Goal: Task Accomplishment & Management: Complete application form

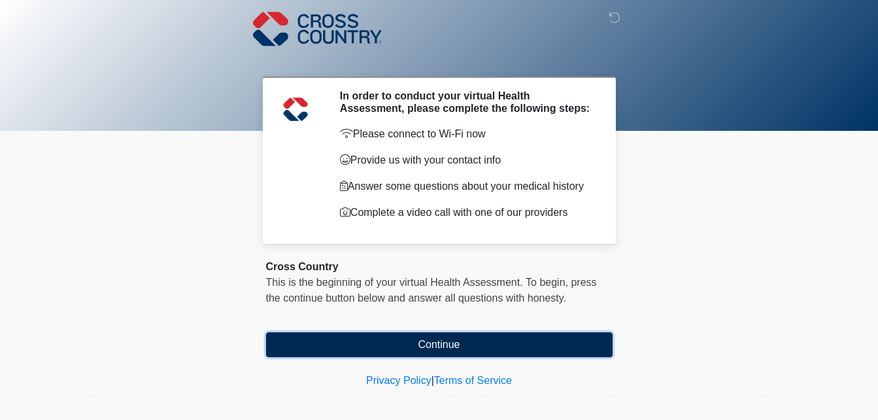
click at [426, 341] on button "Continue" at bounding box center [439, 344] width 347 height 25
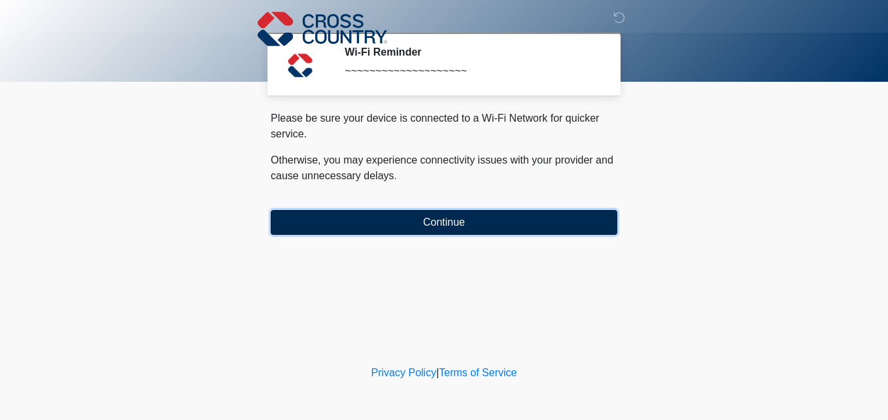
click at [447, 221] on button "Continue" at bounding box center [444, 222] width 347 height 25
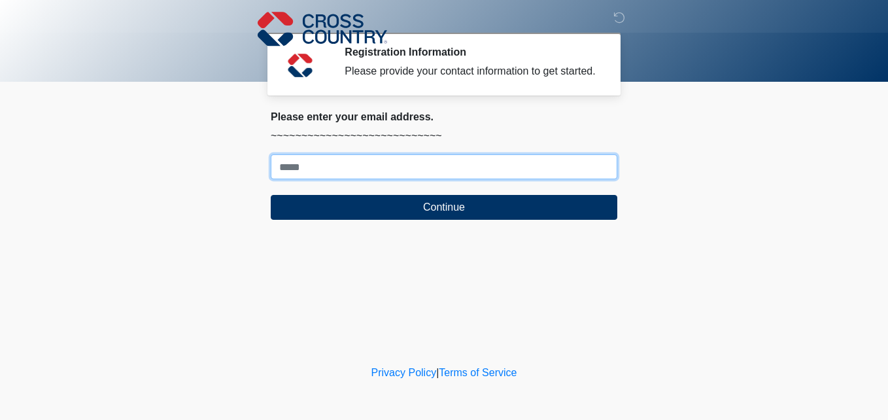
click at [443, 170] on input "Where should we email your response?" at bounding box center [444, 166] width 347 height 25
paste input "**********"
type input "**********"
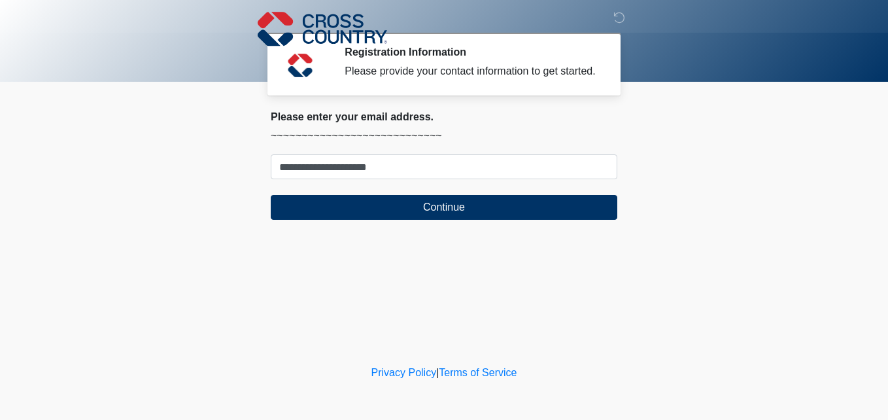
click at [303, 316] on div "‎ ‎ ‎ Registration Information Please provide your contact information to get s…" at bounding box center [444, 181] width 392 height 336
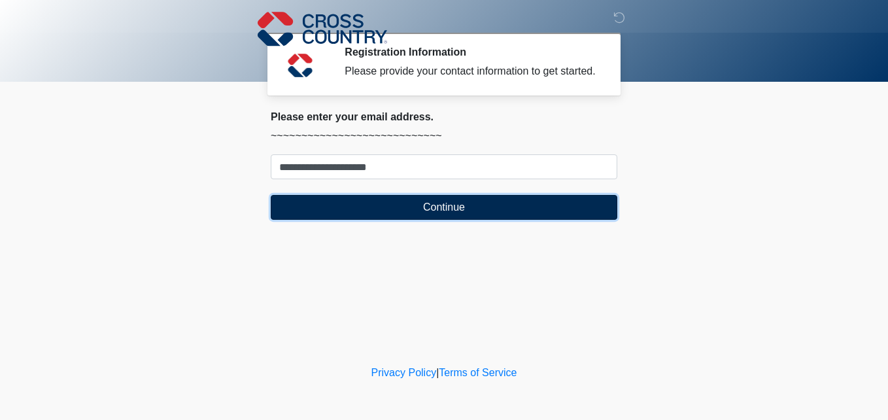
click at [347, 210] on button "Continue" at bounding box center [444, 207] width 347 height 25
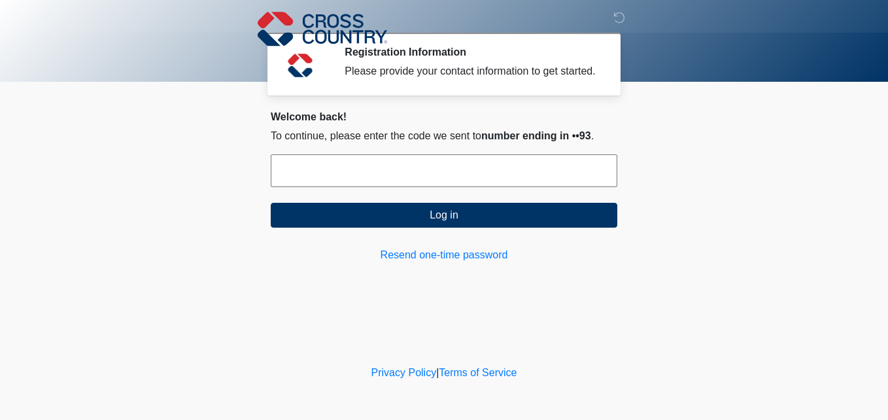
click at [347, 178] on input "text" at bounding box center [444, 170] width 347 height 33
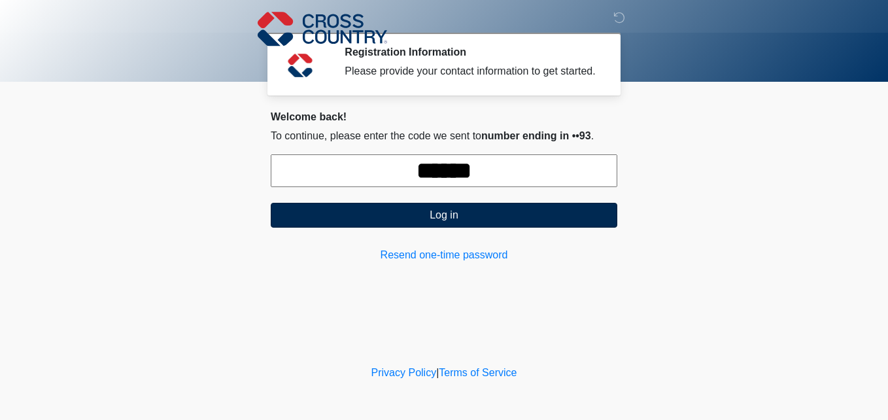
type input "******"
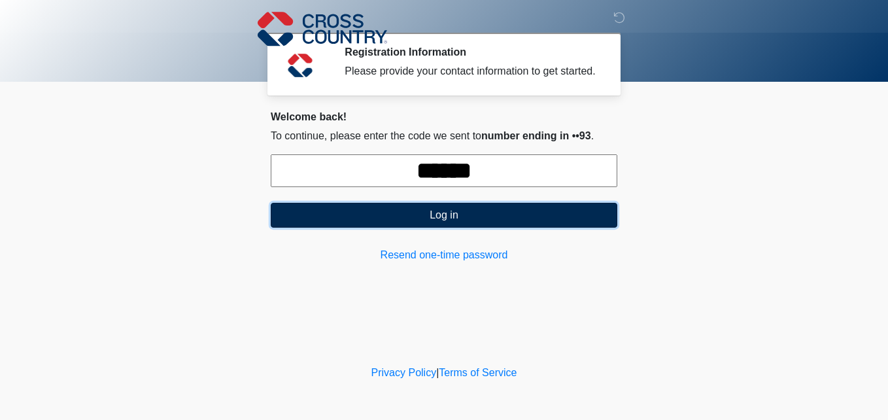
click at [423, 218] on button "Log in" at bounding box center [444, 215] width 347 height 25
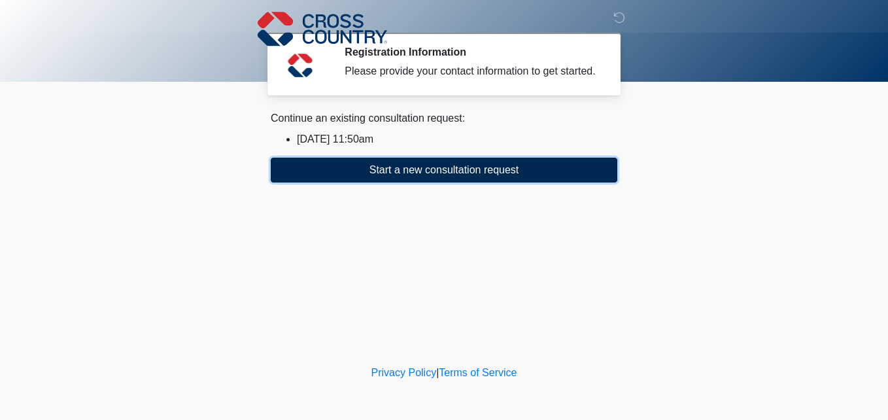
click at [423, 179] on button "Start a new consultation request" at bounding box center [444, 170] width 347 height 25
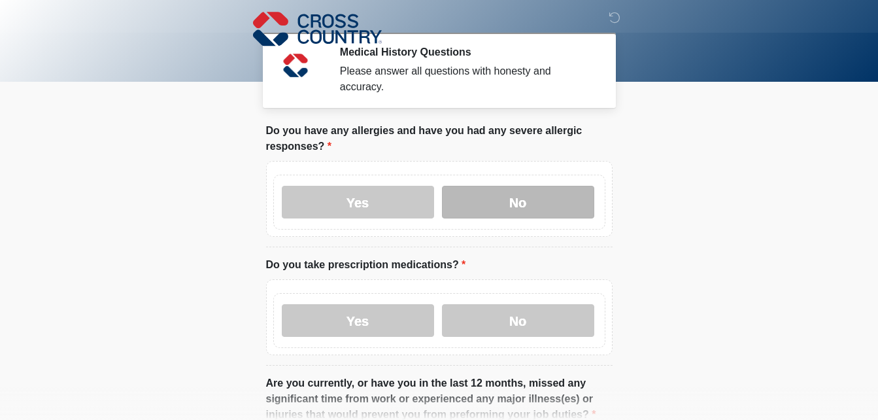
click at [538, 186] on label "No" at bounding box center [518, 202] width 152 height 33
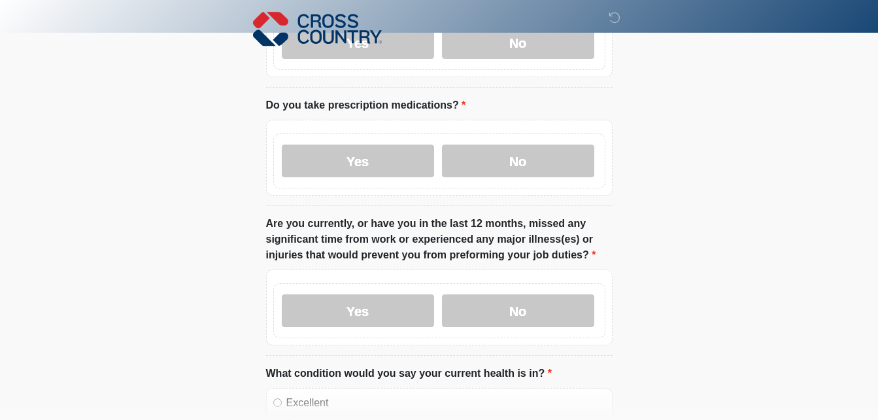
scroll to position [164, 0]
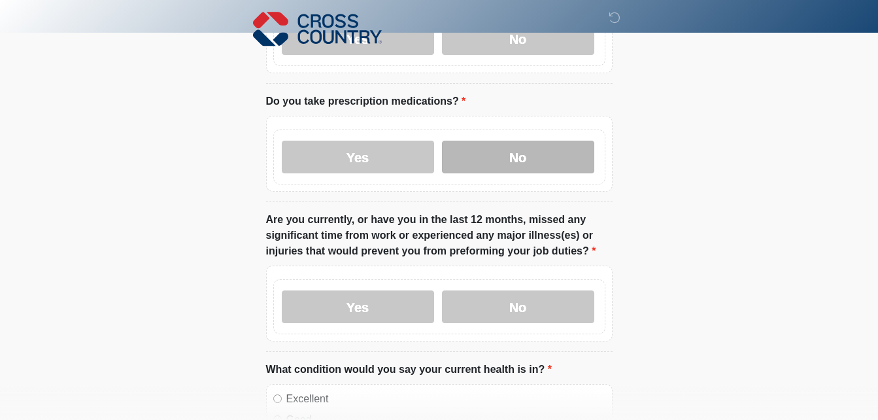
click at [540, 141] on label "No" at bounding box center [518, 157] width 152 height 33
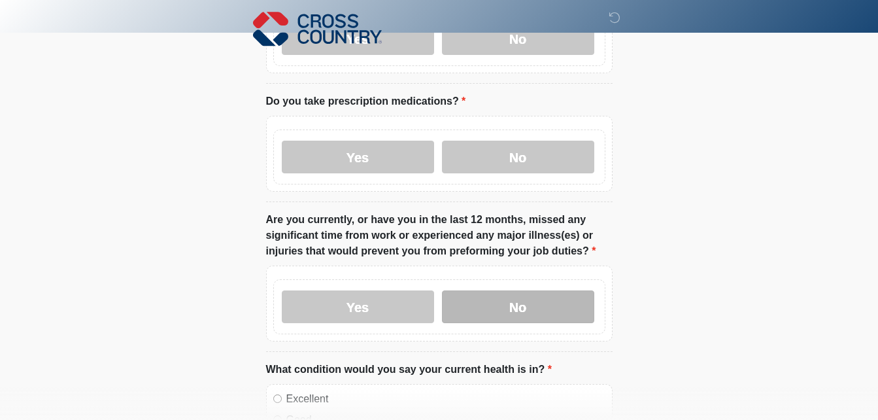
click at [523, 296] on label "No" at bounding box center [518, 306] width 152 height 33
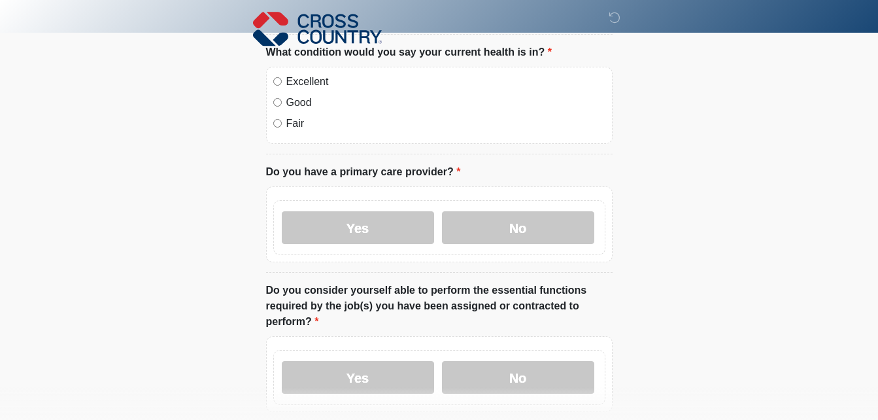
scroll to position [502, 0]
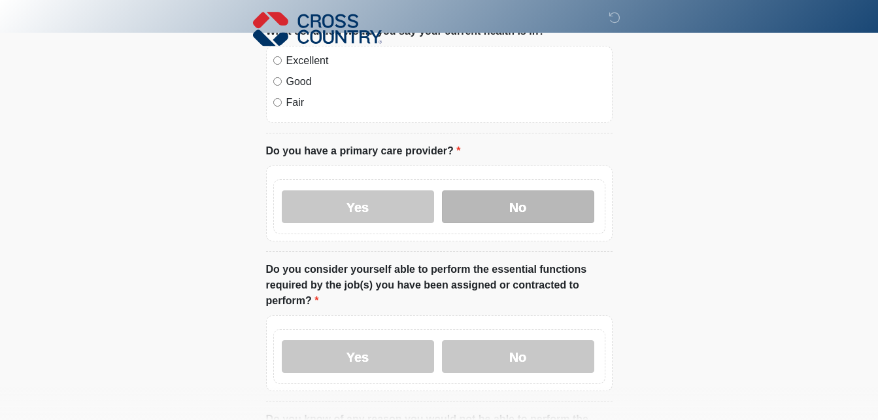
click at [533, 191] on label "No" at bounding box center [518, 206] width 152 height 33
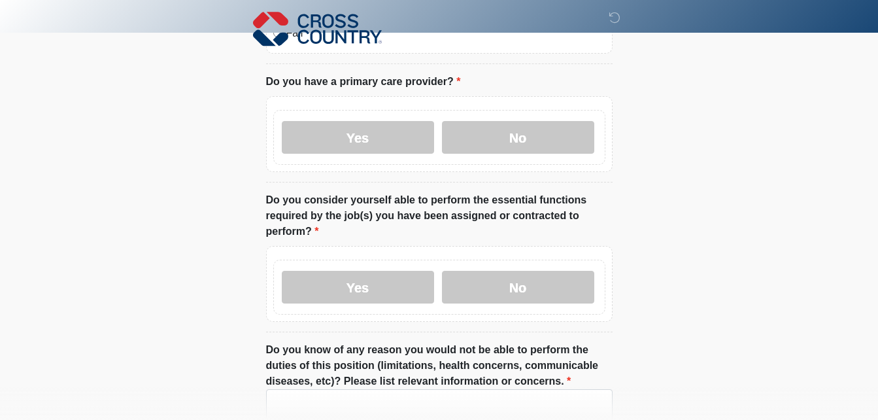
scroll to position [573, 0]
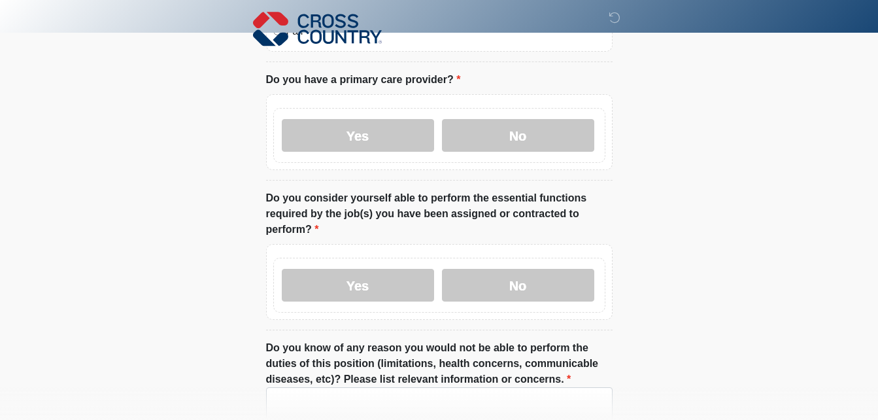
click at [601, 313] on li "Do you consider yourself able to perform the essential functions required by th…" at bounding box center [439, 260] width 347 height 140
click at [382, 271] on label "Yes" at bounding box center [358, 285] width 152 height 33
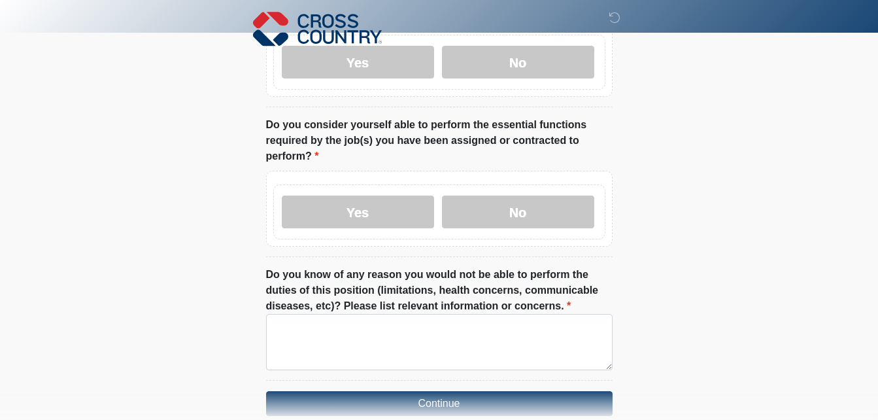
scroll to position [649, 0]
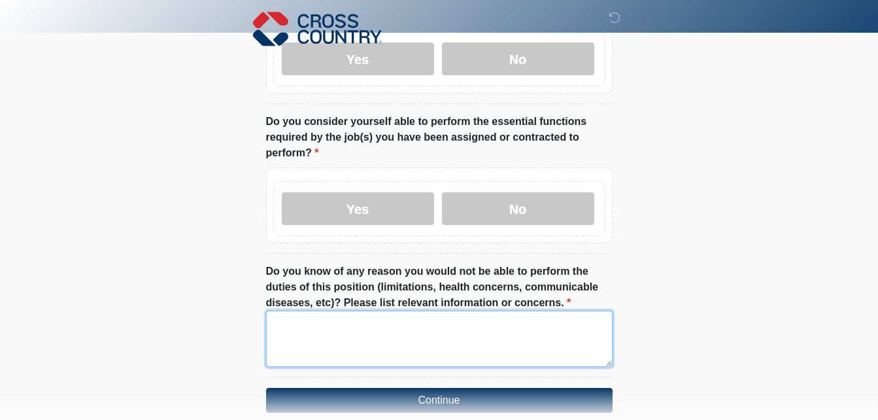
click at [567, 315] on textarea "Do you know of any reason you would not be able to perform the duties of this p…" at bounding box center [439, 339] width 347 height 56
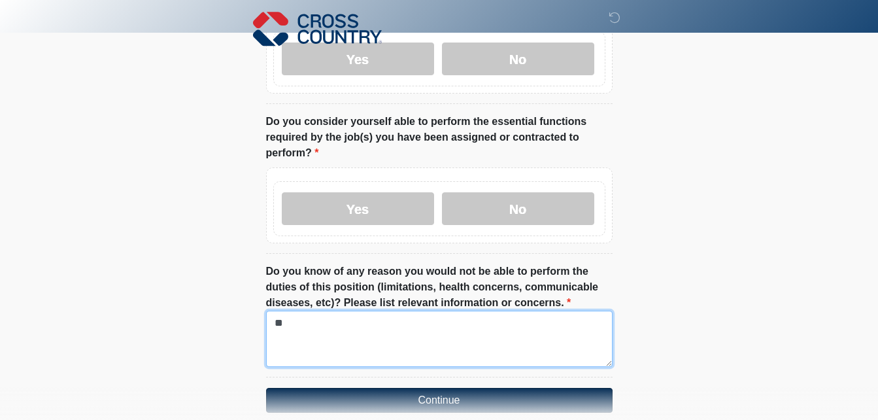
type textarea "**"
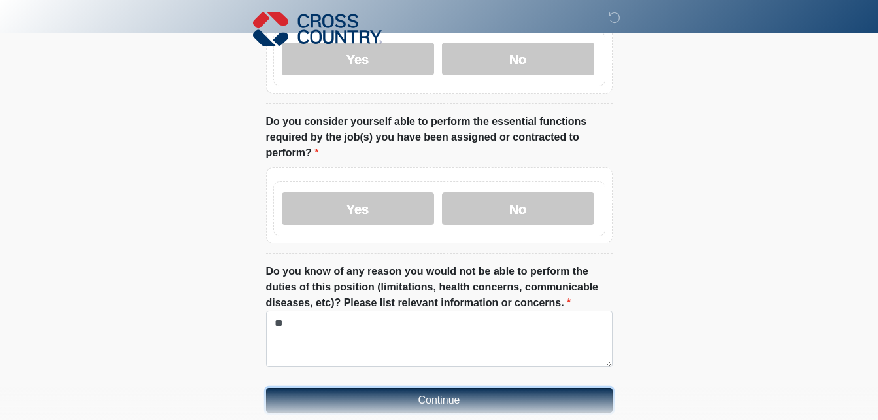
click at [472, 388] on button "Continue" at bounding box center [439, 400] width 347 height 25
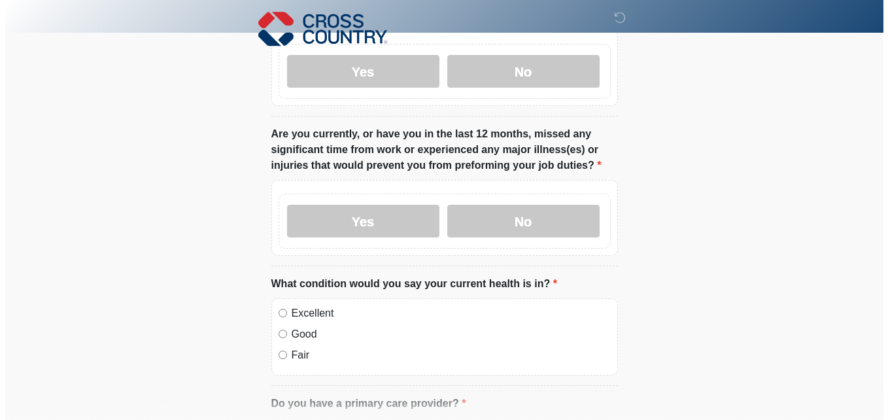
scroll to position [0, 0]
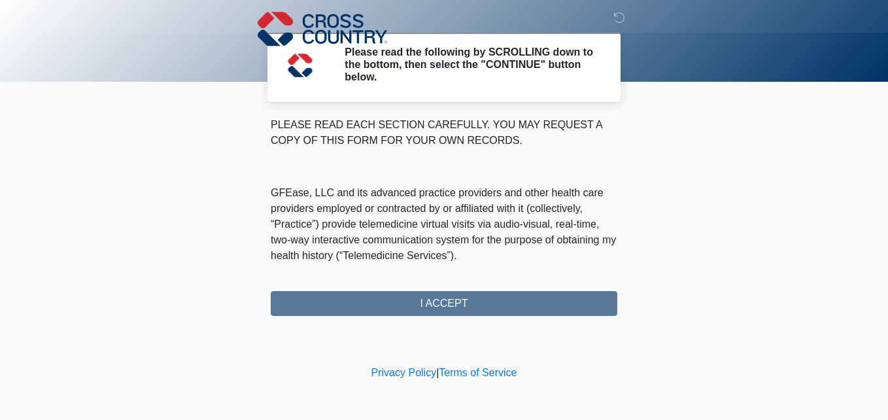
click at [434, 307] on div "PLEASE READ EACH SECTION CAREFULLY. YOU MAY REQUEST A COPY OF THIS FORM FOR YOU…" at bounding box center [444, 216] width 347 height 199
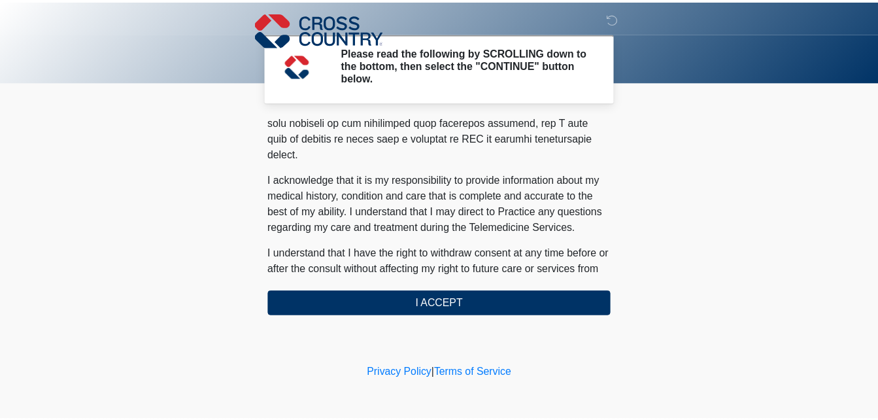
scroll to position [888, 0]
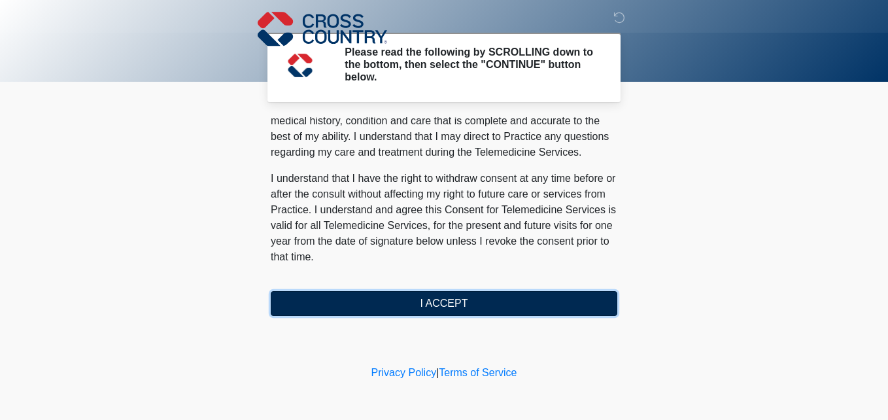
click at [466, 309] on button "I ACCEPT" at bounding box center [444, 303] width 347 height 25
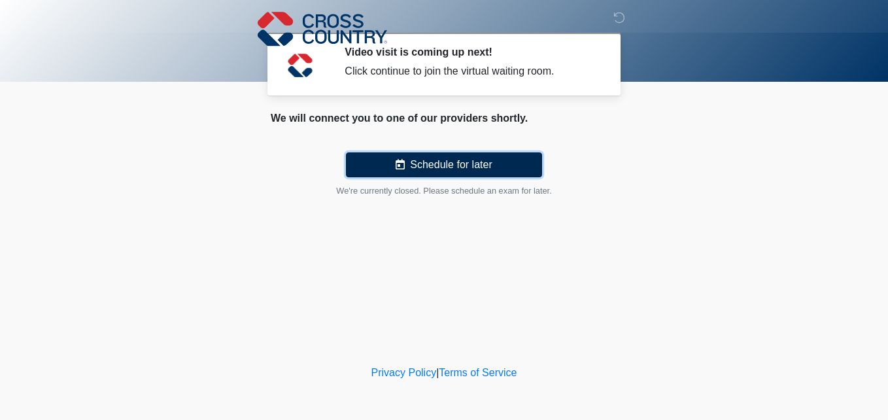
click at [498, 160] on button "Schedule for later" at bounding box center [444, 164] width 196 height 25
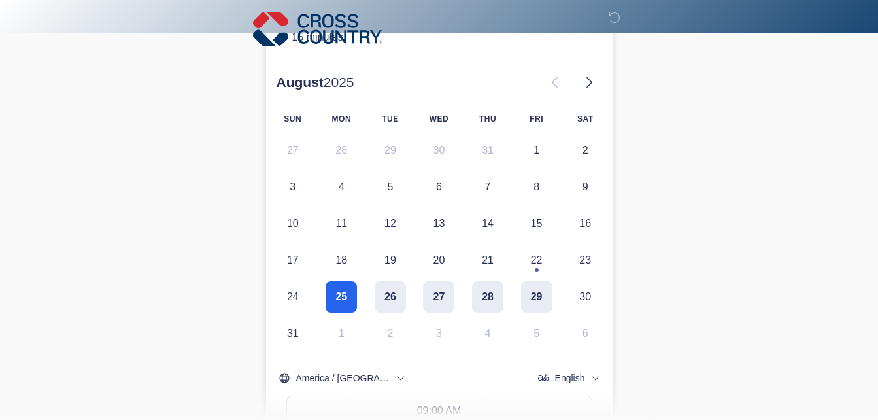
scroll to position [158, 0]
click at [344, 291] on button "25" at bounding box center [341, 294] width 31 height 31
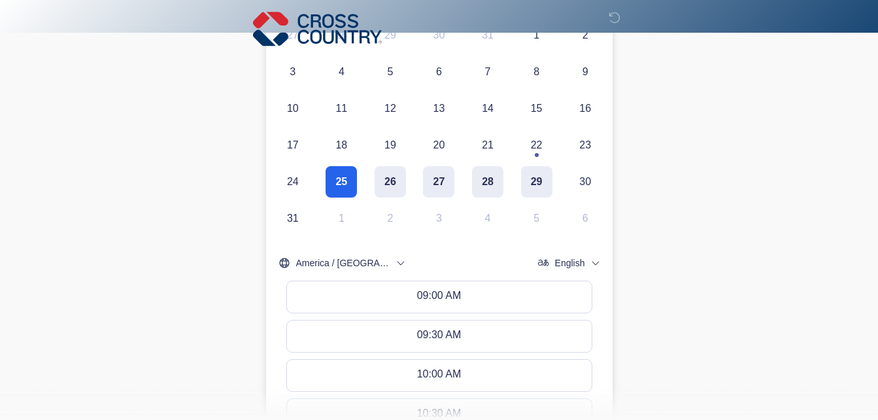
scroll to position [269, 0]
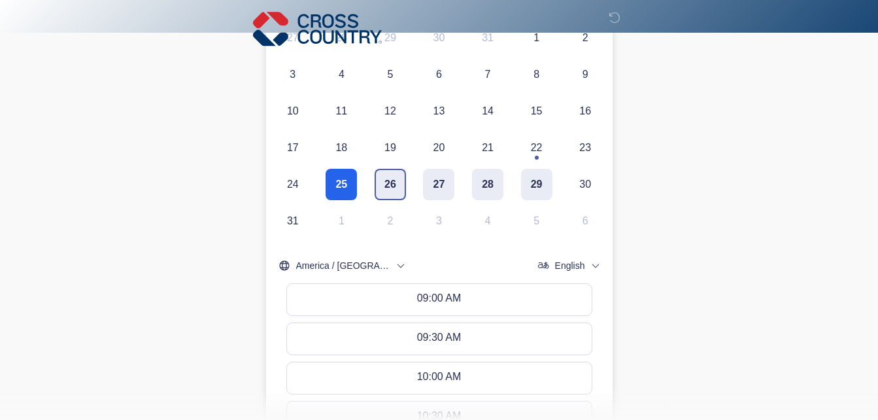
click at [396, 183] on button "26" at bounding box center [390, 184] width 31 height 31
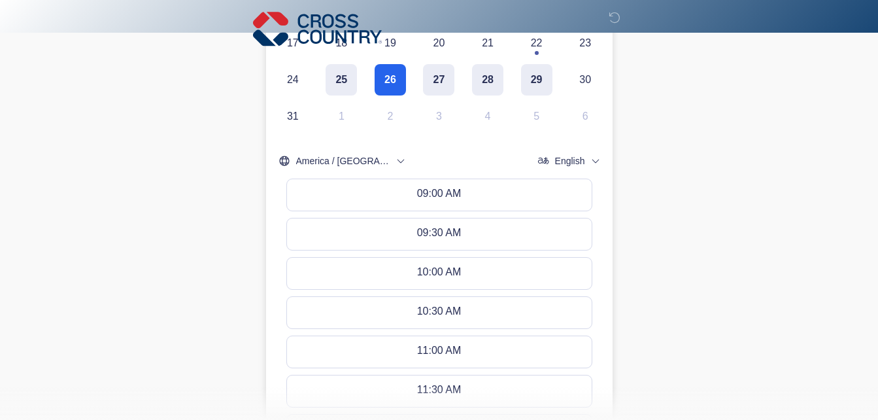
scroll to position [389, 0]
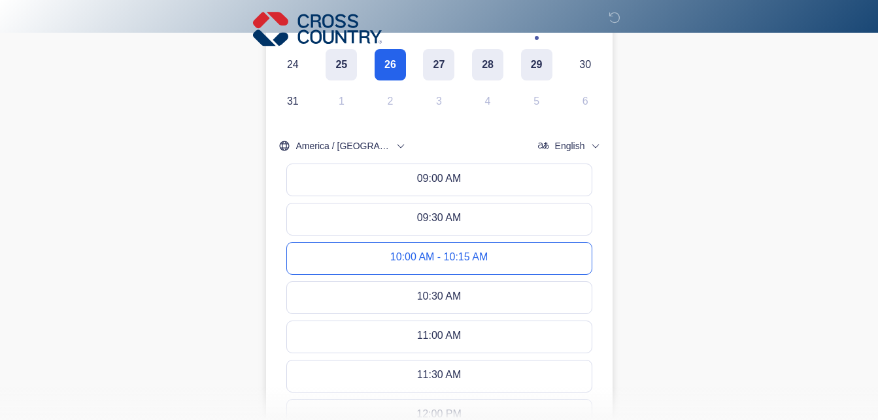
click at [511, 254] on button "10:00 AM - 10:15 AM" at bounding box center [439, 258] width 305 height 31
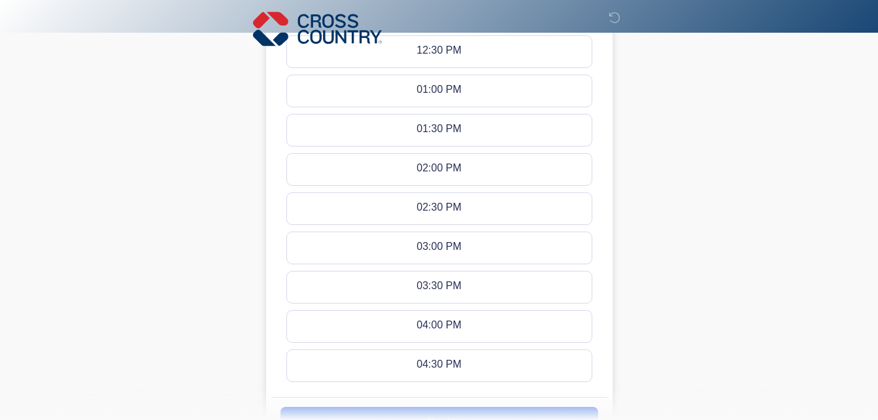
scroll to position [923, 0]
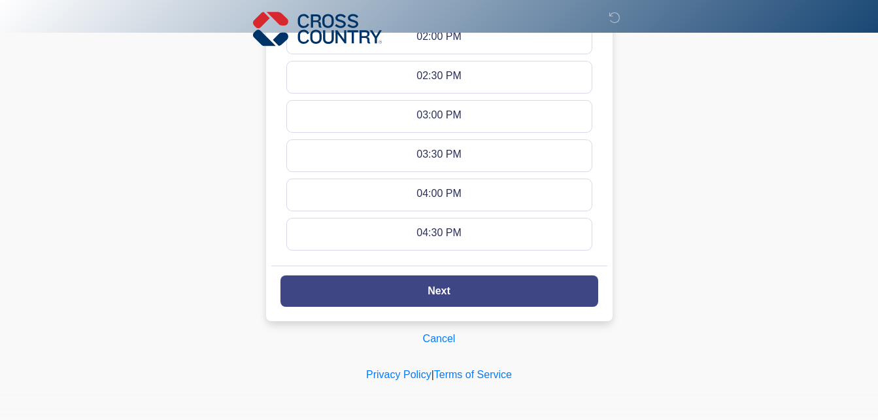
click at [565, 294] on button "Next" at bounding box center [440, 290] width 318 height 31
